Goal: Find specific page/section: Find specific page/section

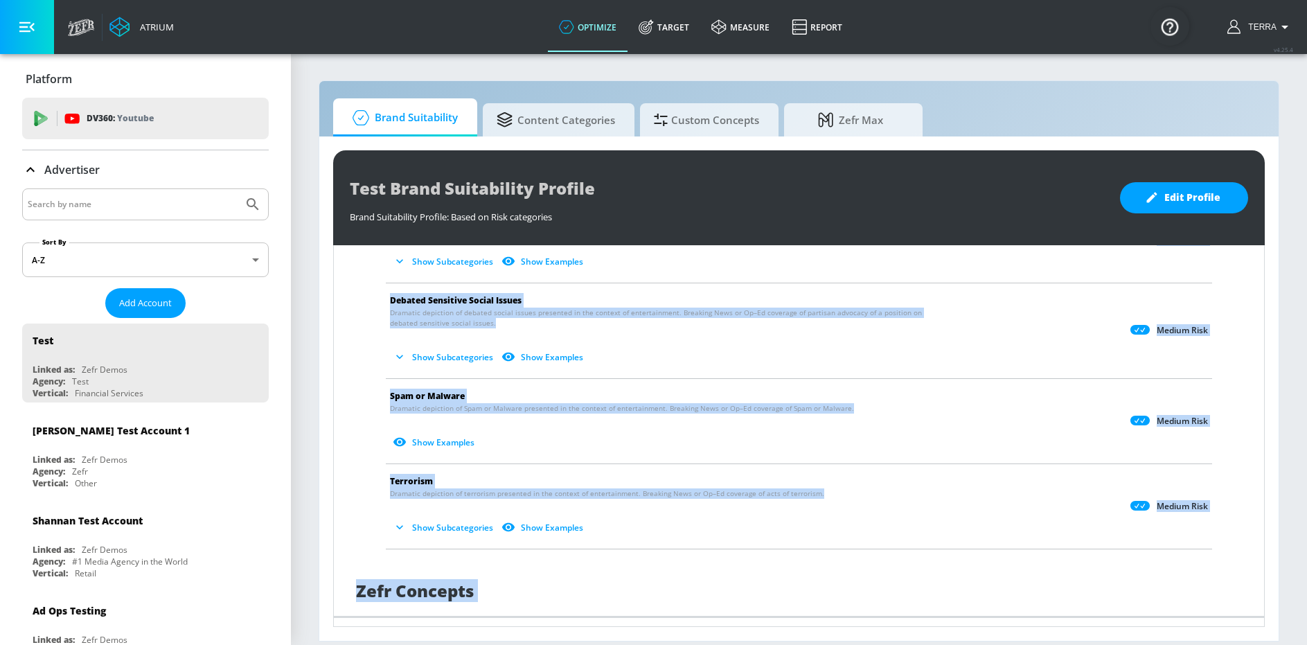
scroll to position [1109, 0]
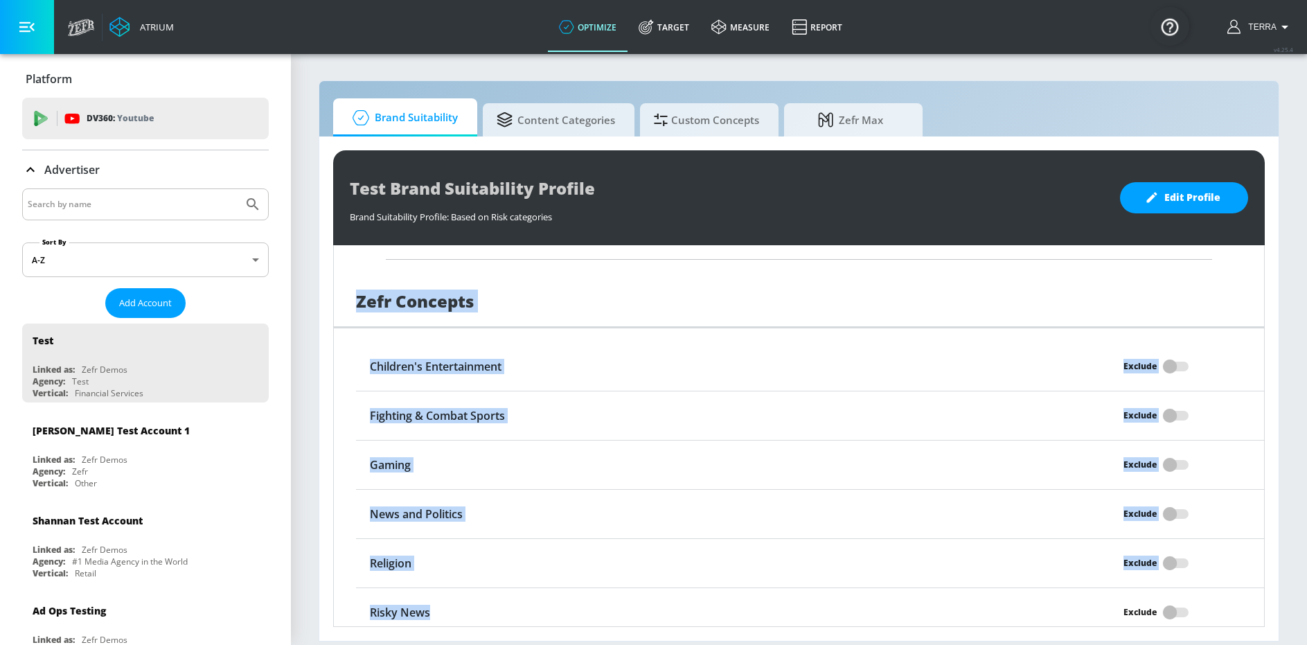
drag, startPoint x: 382, startPoint y: 305, endPoint x: 559, endPoint y: 644, distance: 382.1
click at [559, 644] on section "Brand Suitability Content Categories Custom Concepts Zefr Max Test Brand Suitab…" at bounding box center [799, 349] width 1016 height 592
copy div "Lore & Ipsumdolor Sitametc adipiscin el seddoei tem incididun ut lab etdolor ma…"
